Goal: Check status: Check status

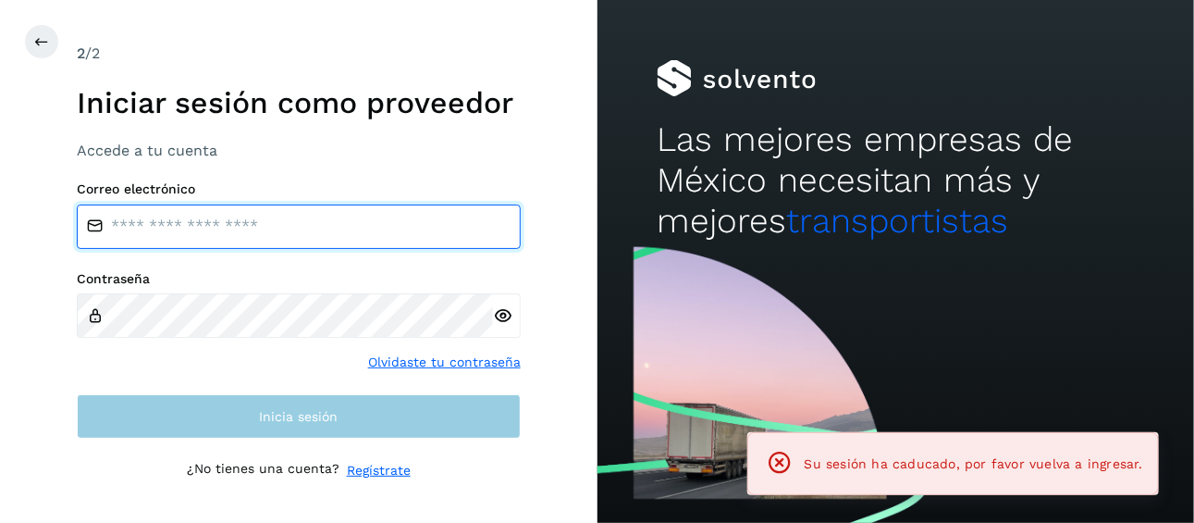
type input "**********"
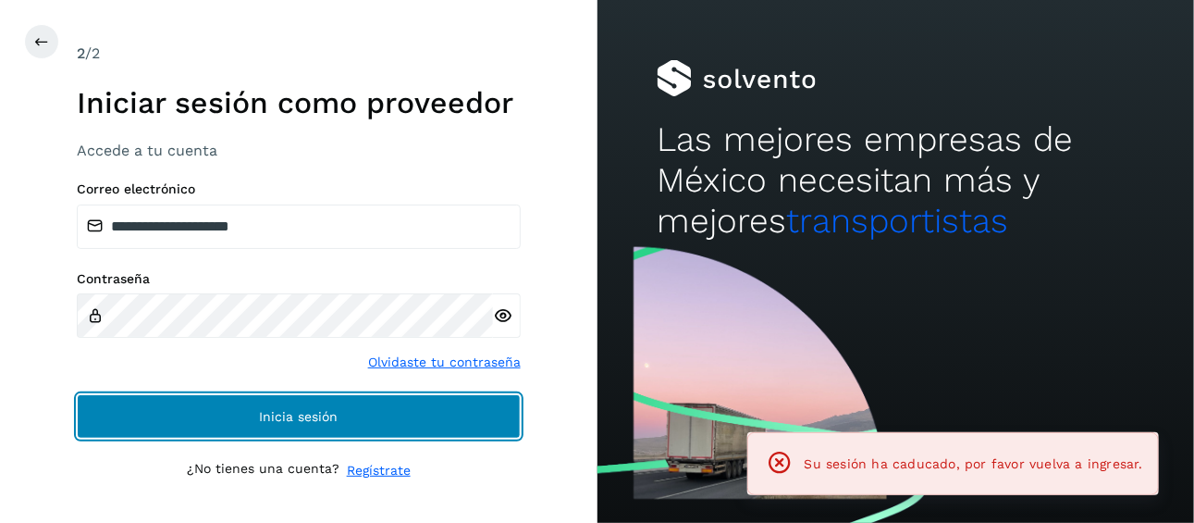
click at [342, 416] on button "Inicia sesión" at bounding box center [299, 416] width 444 height 44
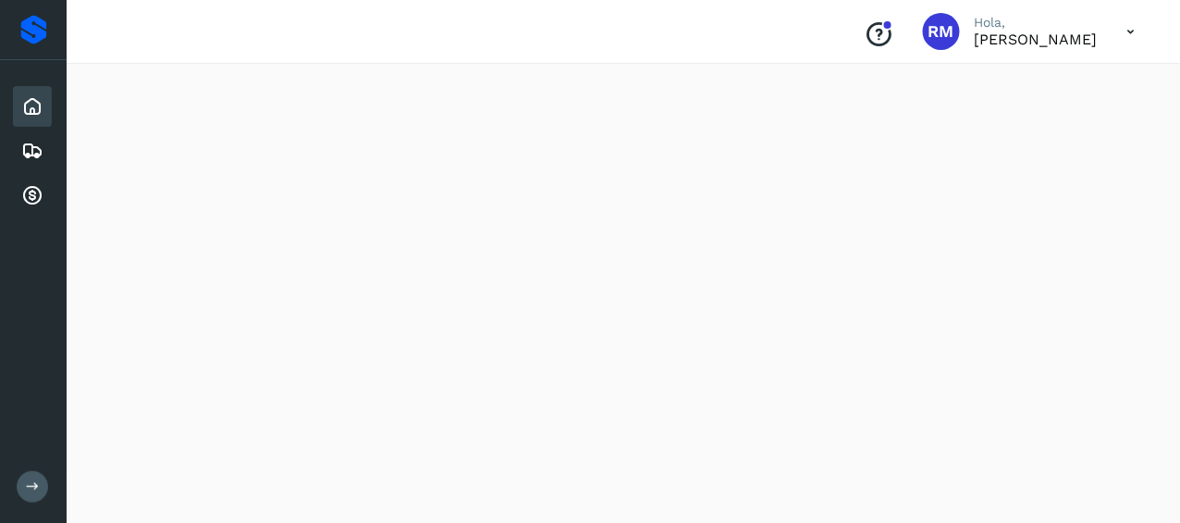
scroll to position [185, 0]
click at [30, 489] on icon at bounding box center [33, 486] width 14 height 14
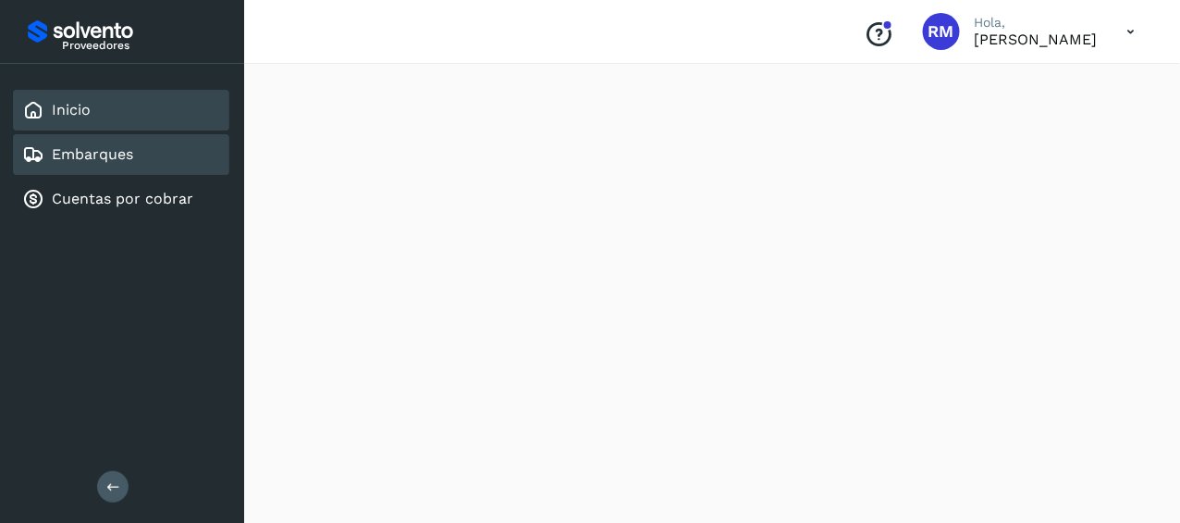
click at [140, 156] on div "Embarques" at bounding box center [121, 154] width 216 height 41
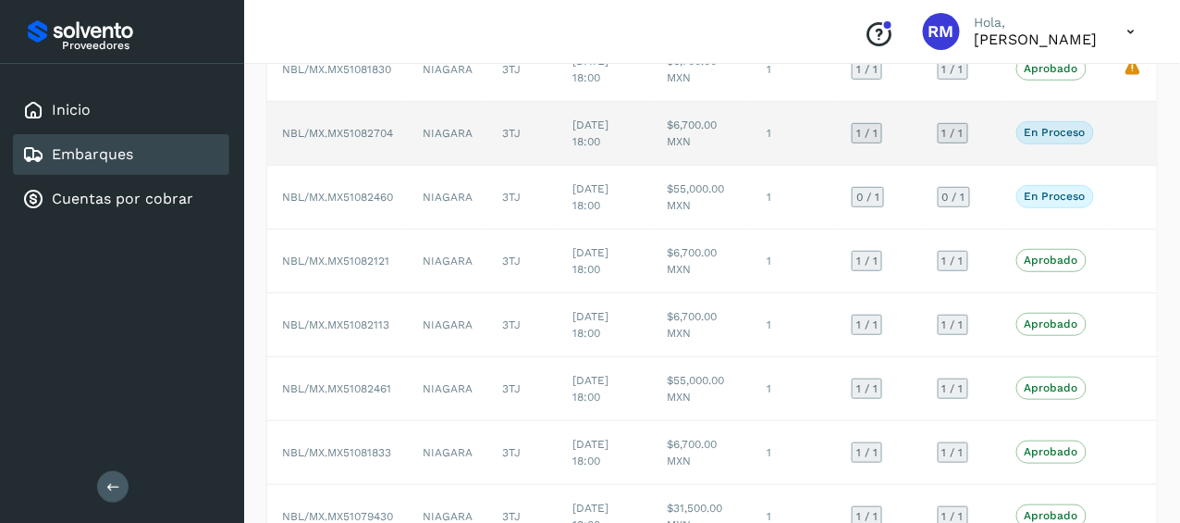
scroll to position [92, 0]
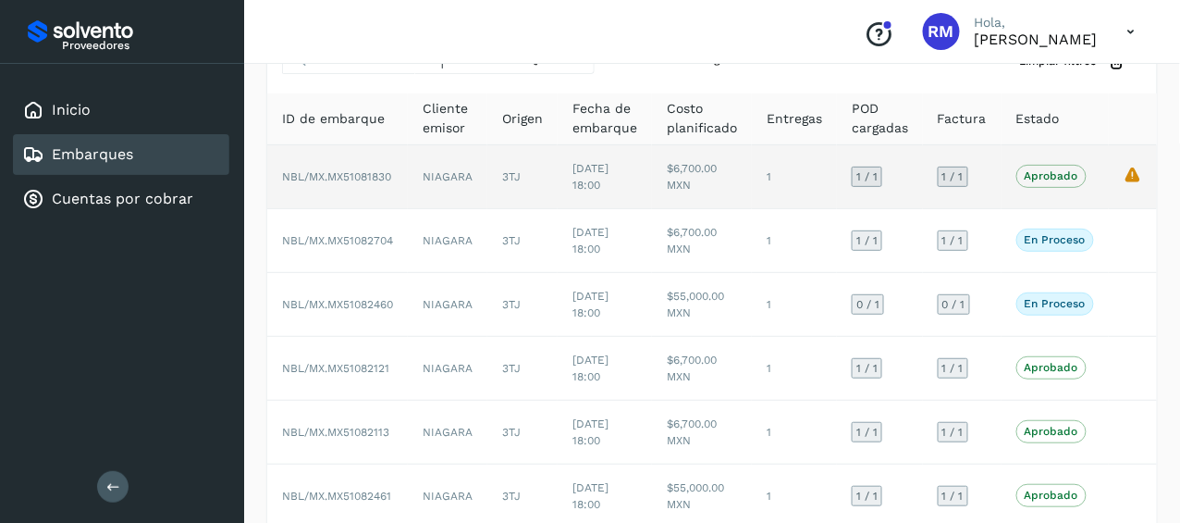
click at [1138, 173] on icon "La validación de Solvento para este embarque ha sido anulada debido al cambio d…" at bounding box center [1133, 174] width 19 height 19
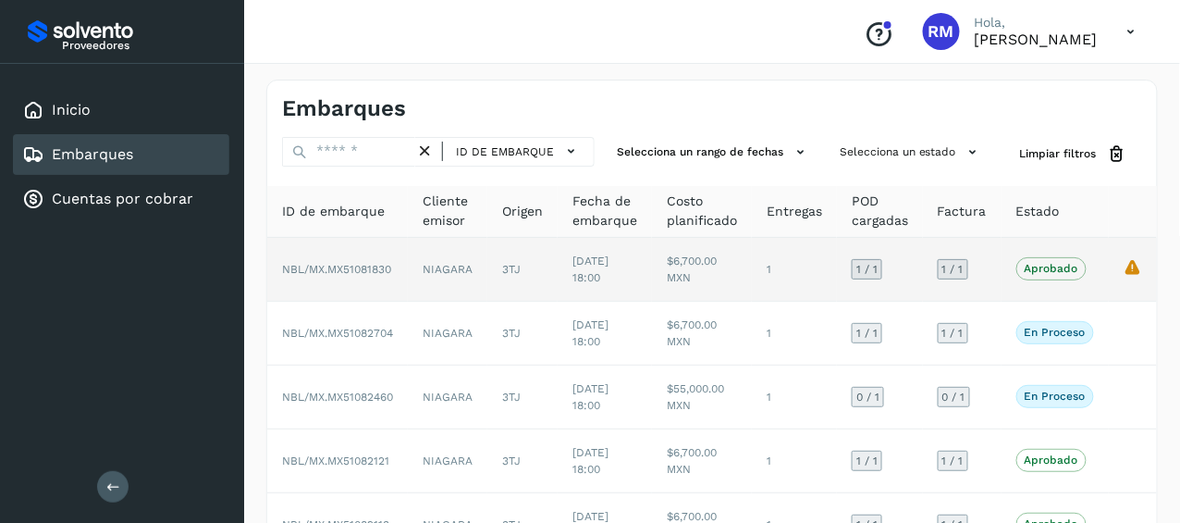
click at [376, 265] on span "NBL/MX.MX51081830" at bounding box center [336, 269] width 109 height 13
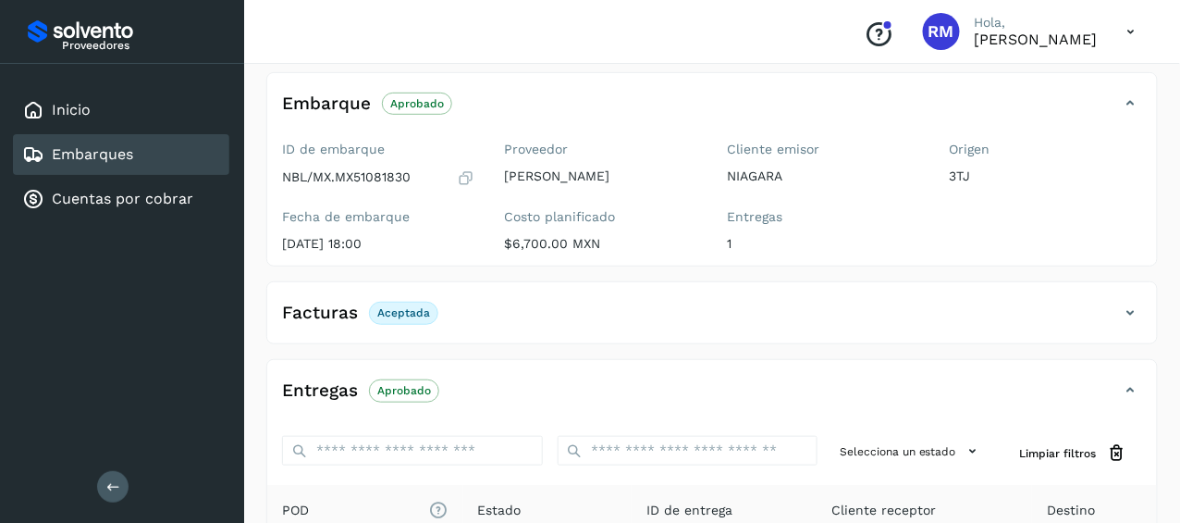
scroll to position [369, 0]
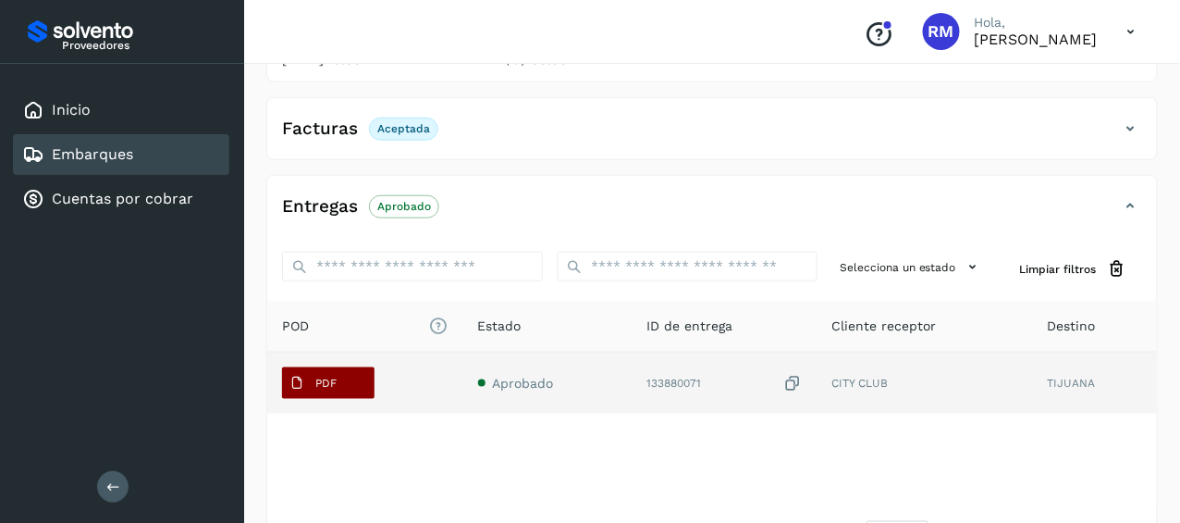
click at [327, 384] on p "PDF" at bounding box center [325, 382] width 21 height 13
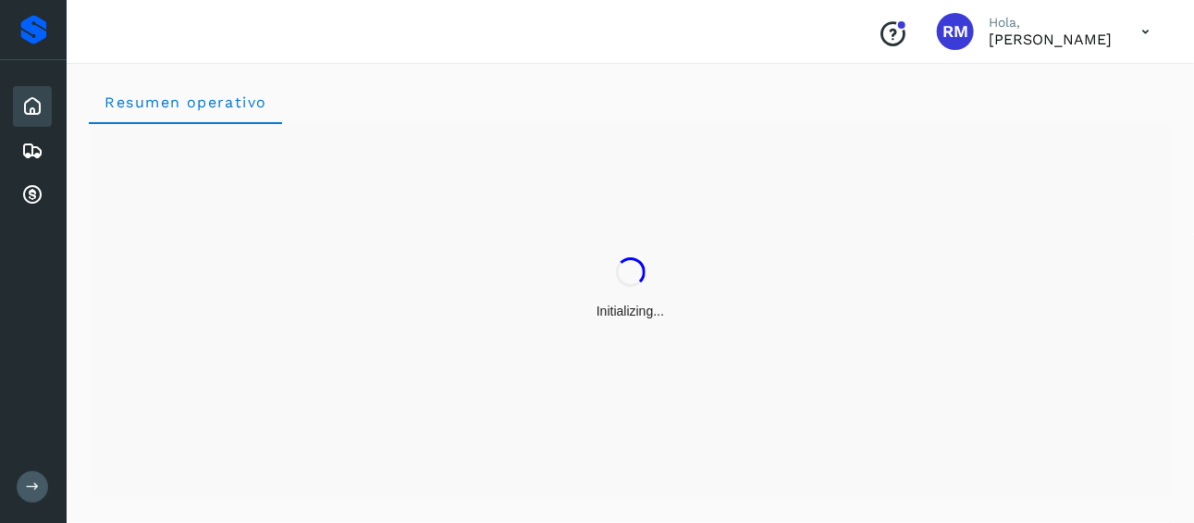
click at [27, 487] on icon at bounding box center [33, 486] width 14 height 14
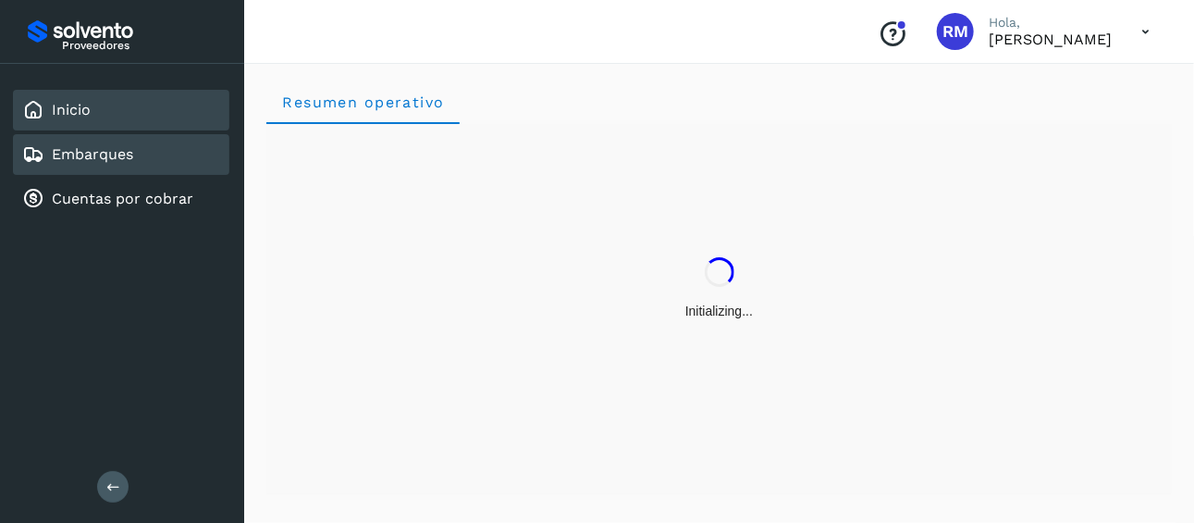
click at [114, 146] on link "Embarques" at bounding box center [92, 154] width 81 height 18
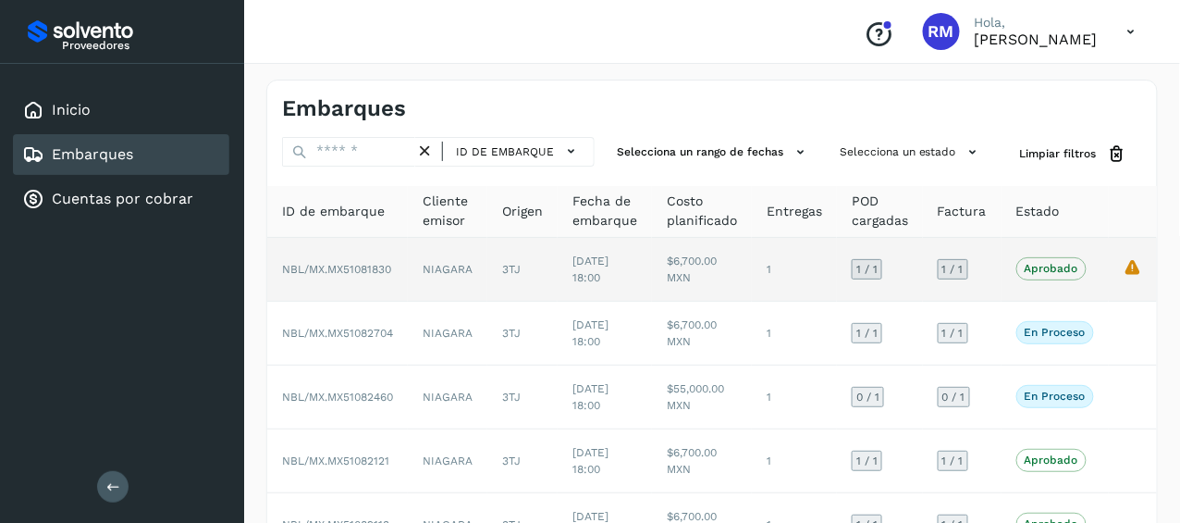
click at [379, 254] on td "NBL/MX.MX51081830" at bounding box center [337, 270] width 141 height 64
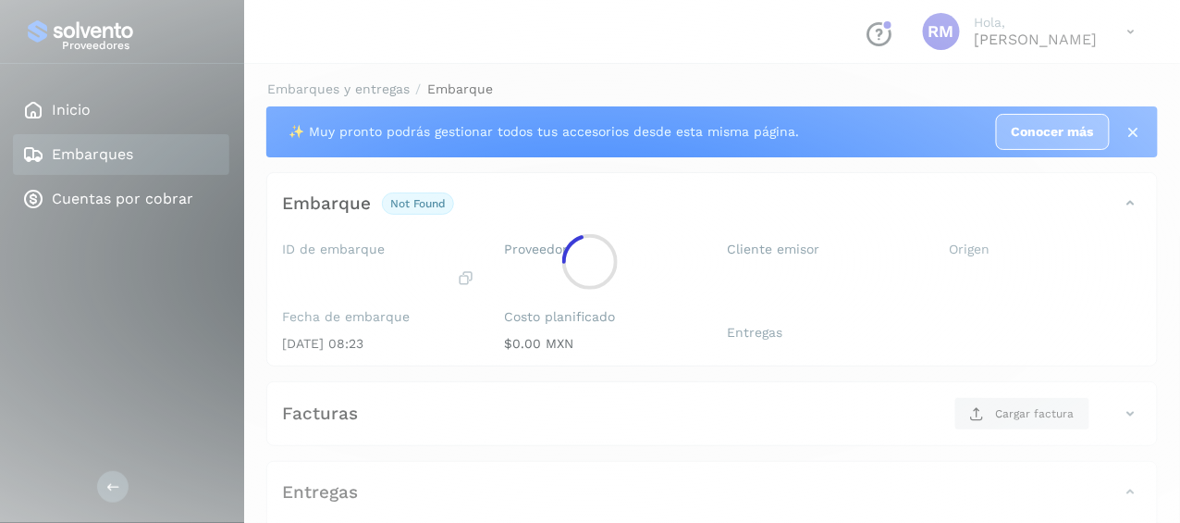
click at [379, 262] on div at bounding box center [590, 261] width 1180 height 523
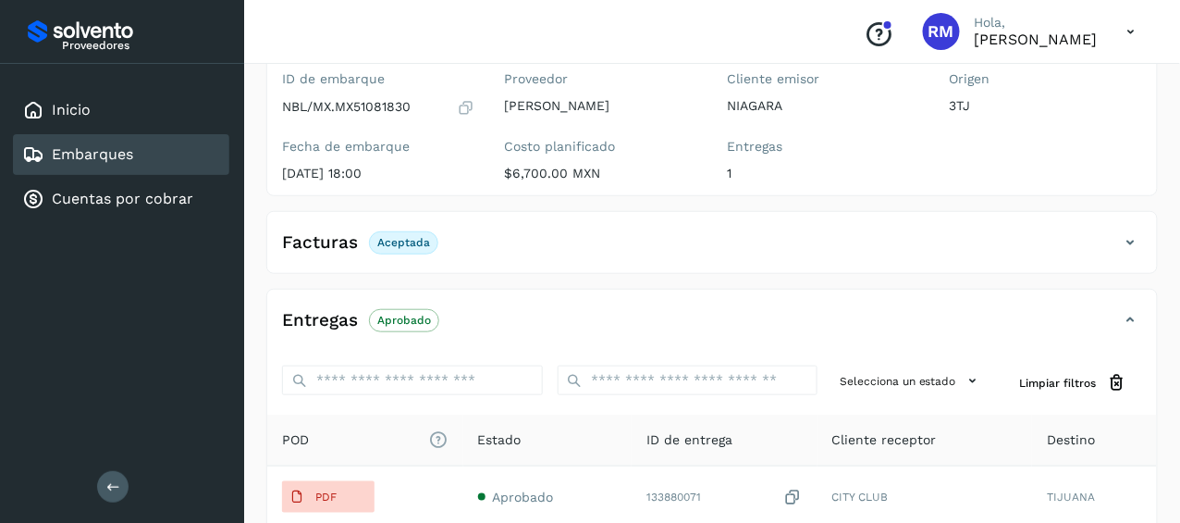
scroll to position [252, 0]
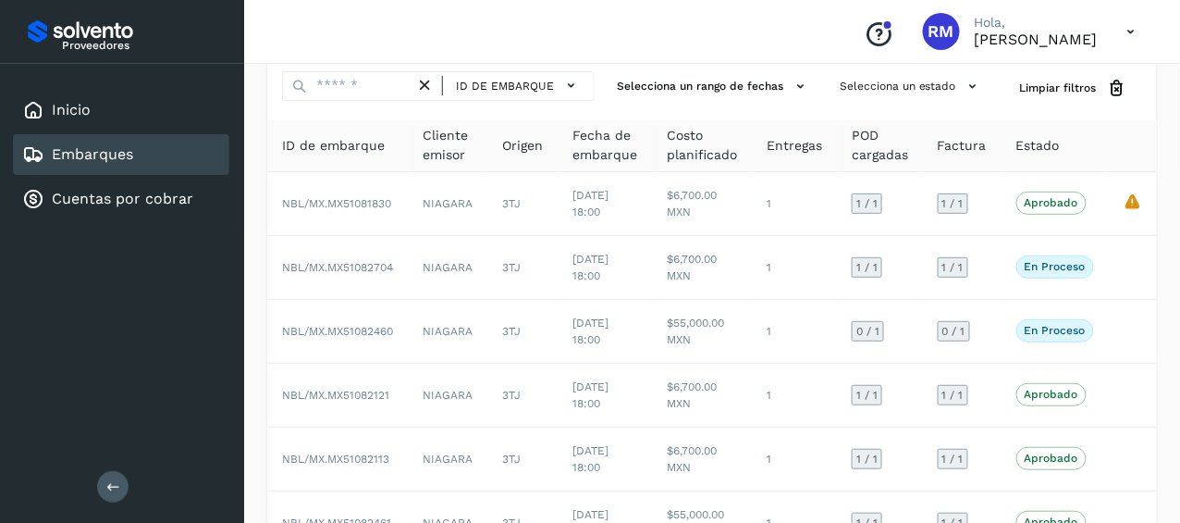
scroll to position [92, 0]
